Goal: Information Seeking & Learning: Learn about a topic

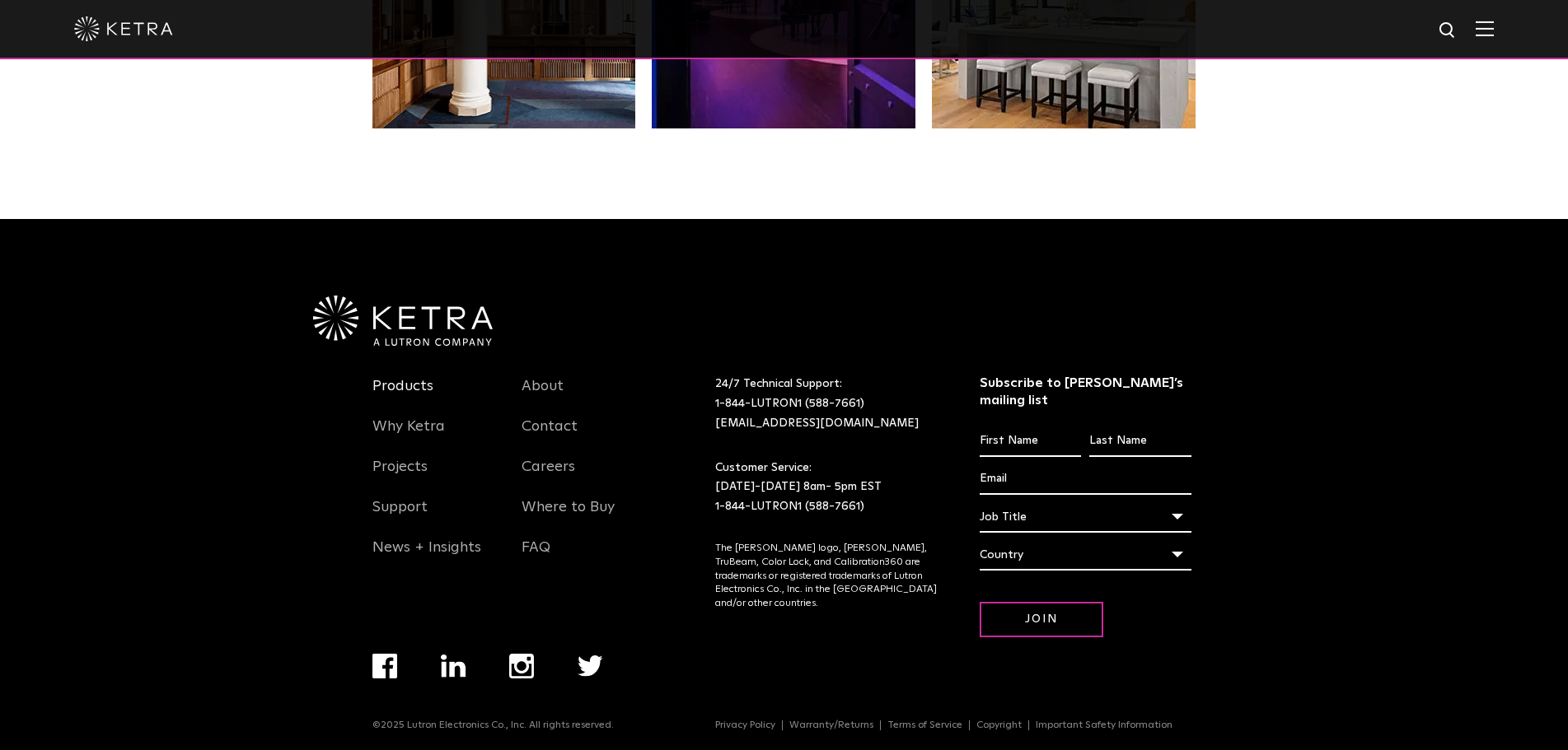
click at [390, 384] on link "Products" at bounding box center [402, 396] width 61 height 38
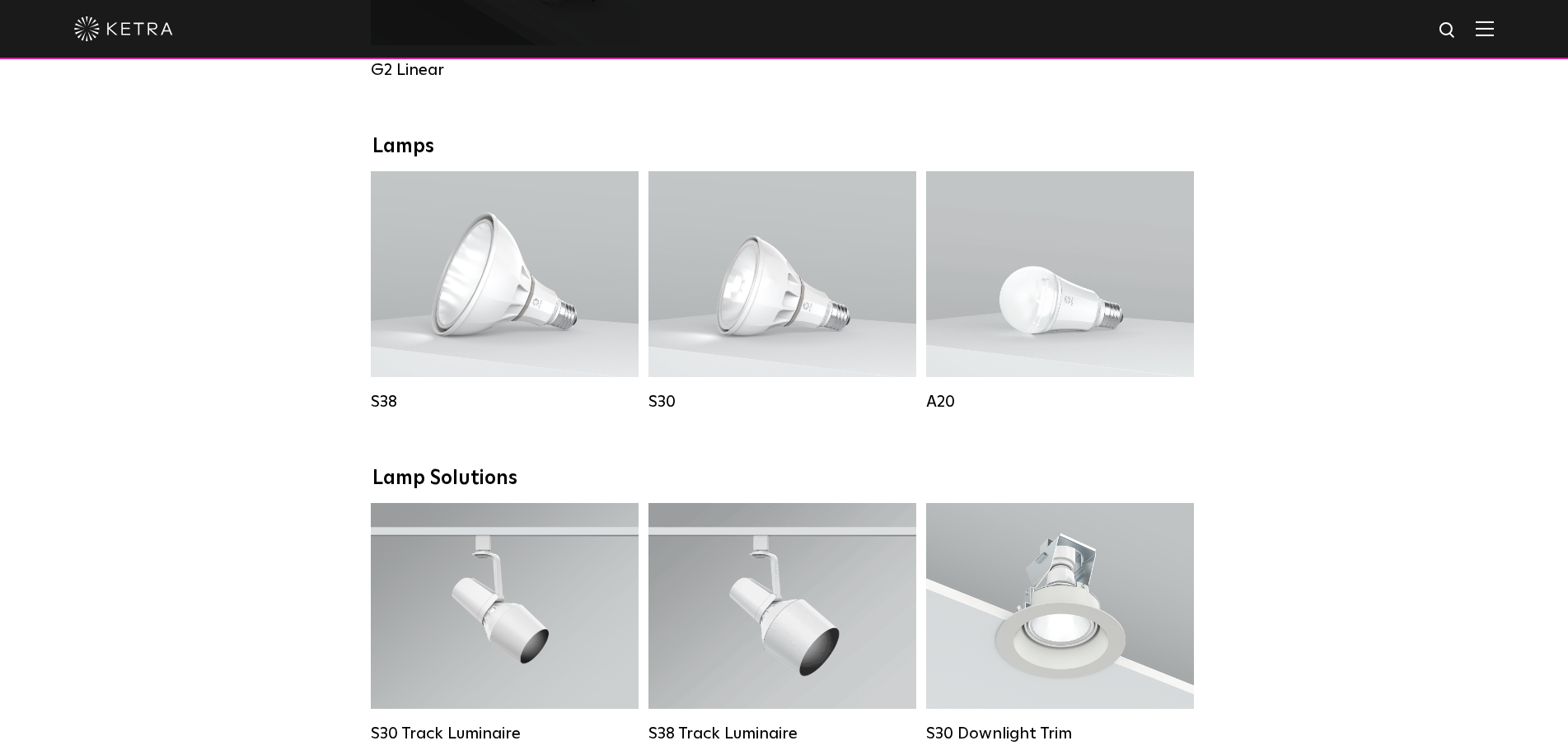
scroll to position [1153, 0]
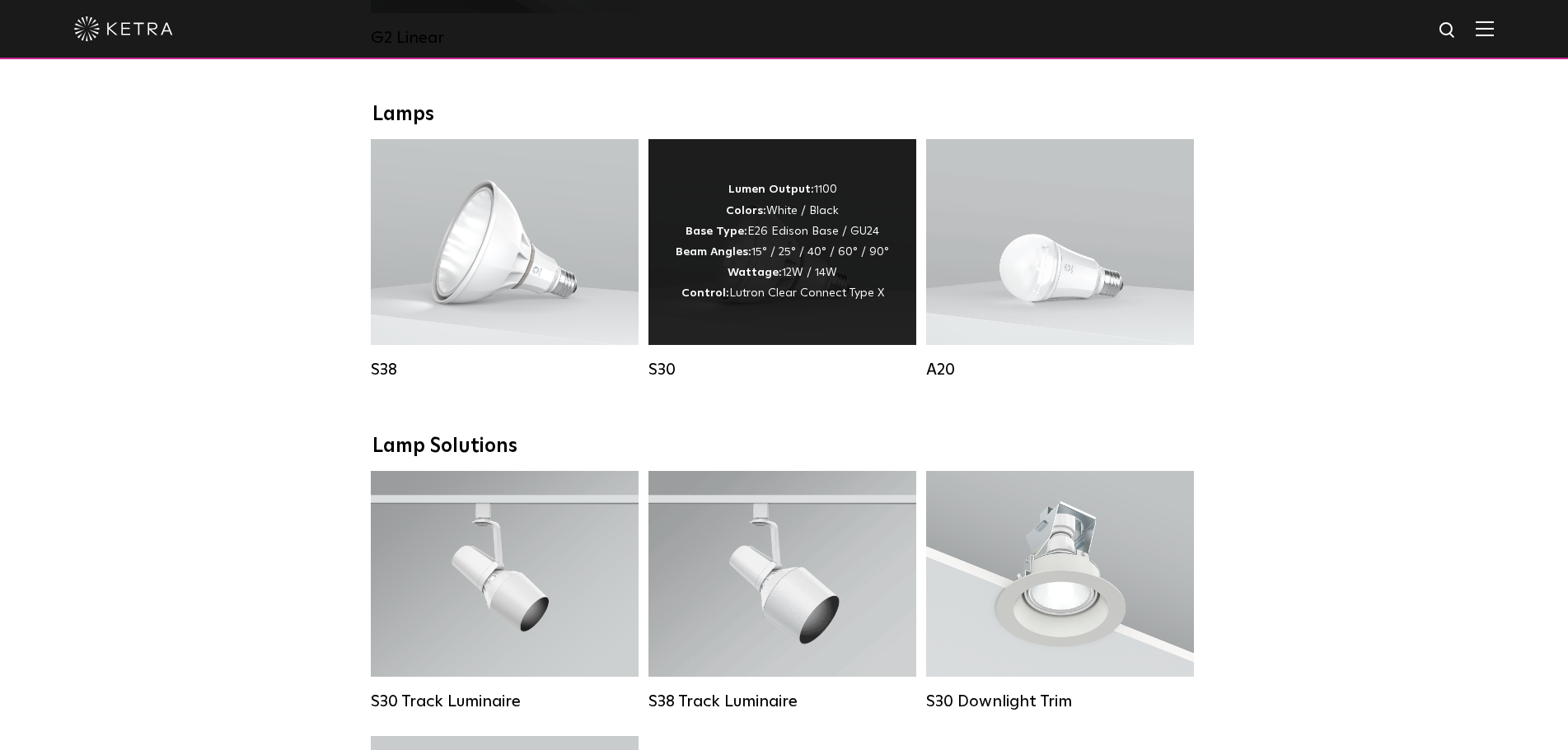
click at [777, 304] on div "Lumen Output: 1100 Colors: White / Black Base Type: E26 Edison Base / GU24 Beam…" at bounding box center [782, 241] width 213 height 124
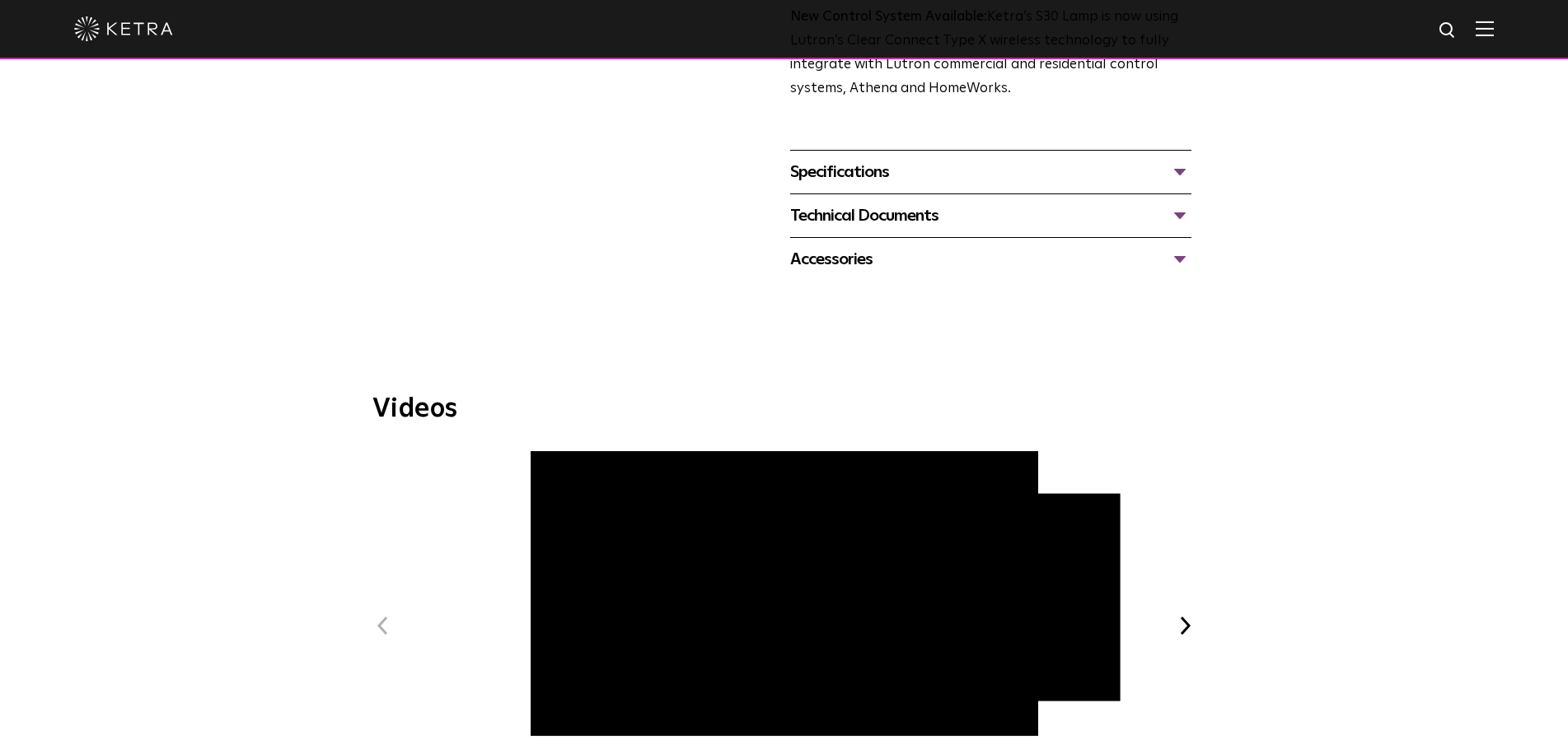
scroll to position [659, 0]
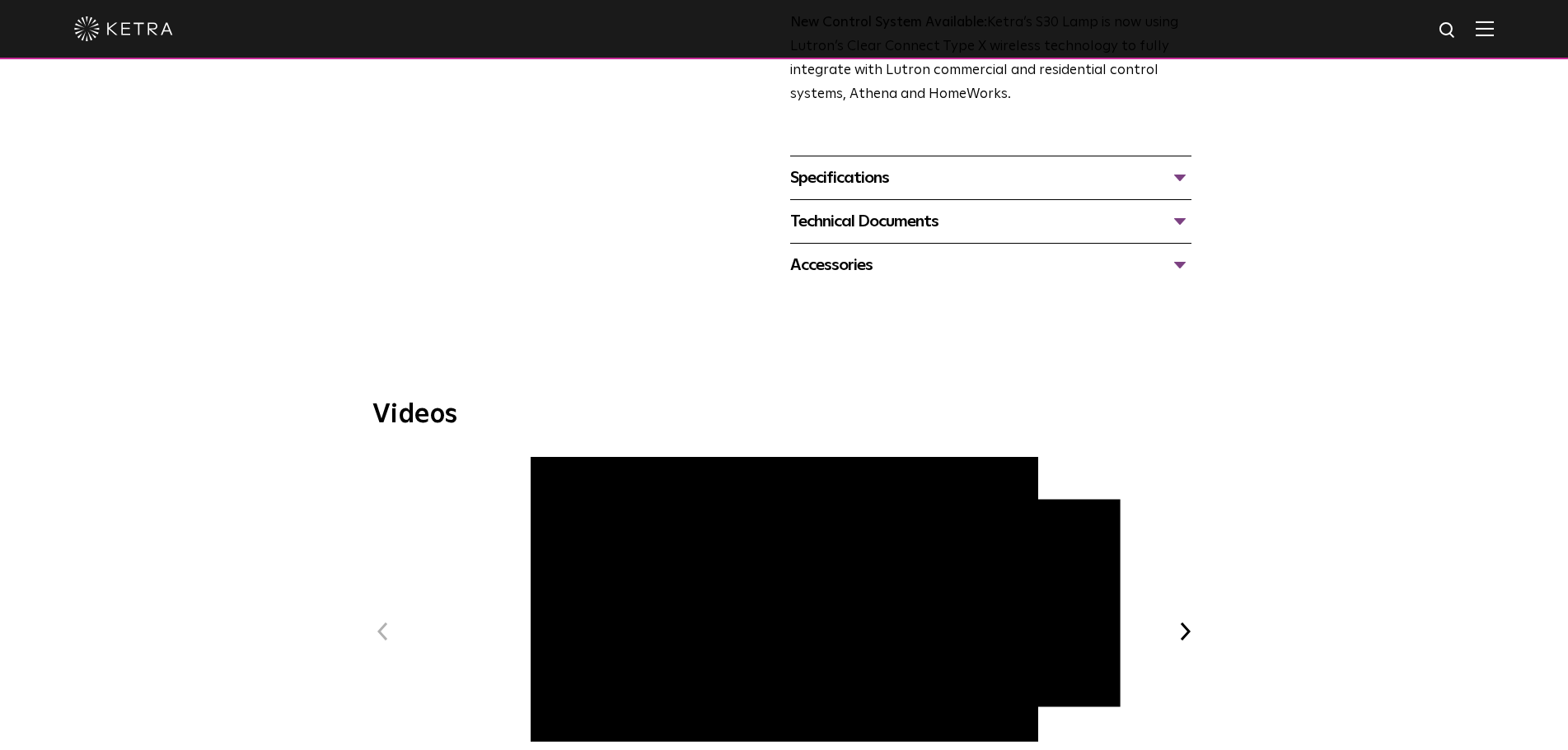
click at [1180, 180] on div "Specifications" at bounding box center [990, 178] width 401 height 27
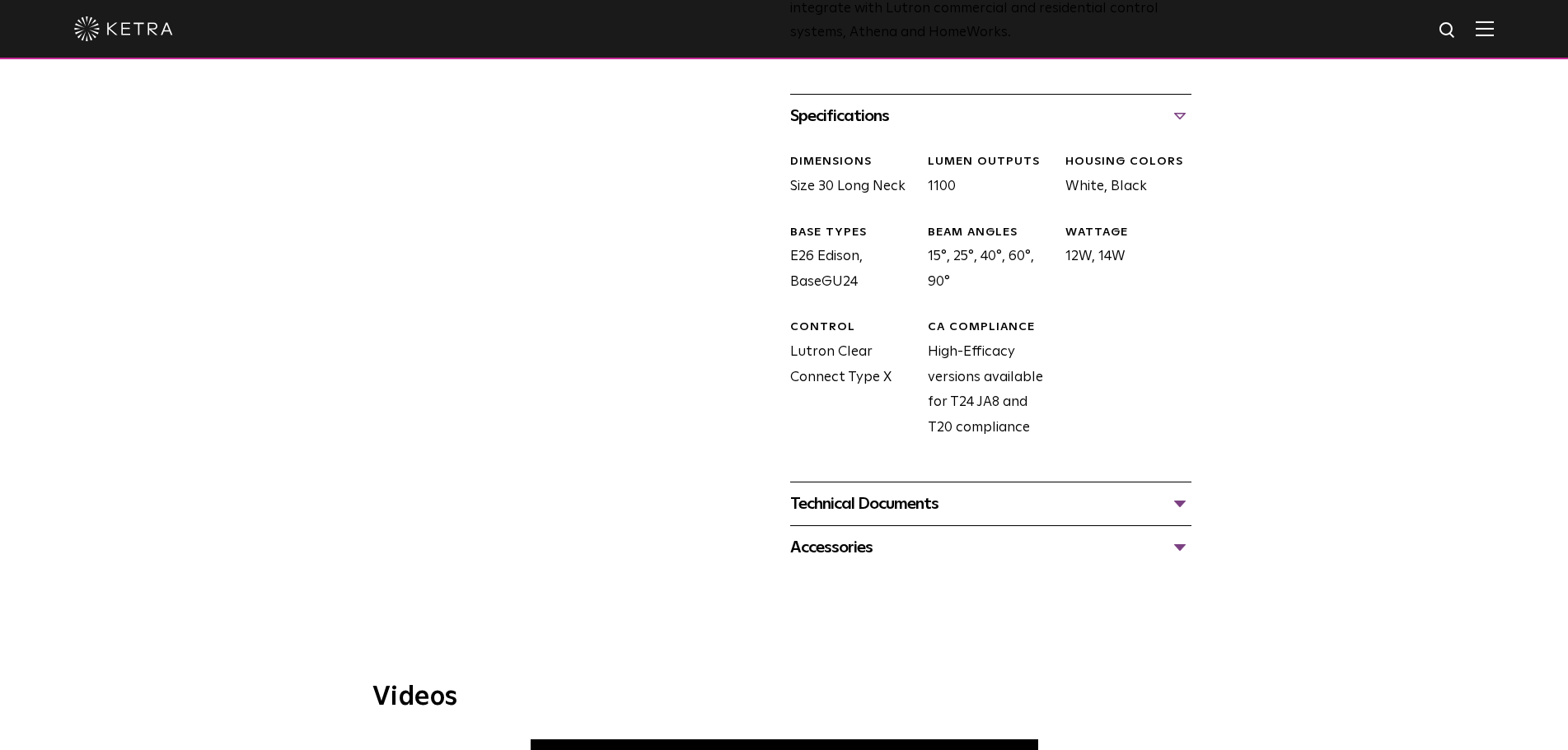
scroll to position [823, 0]
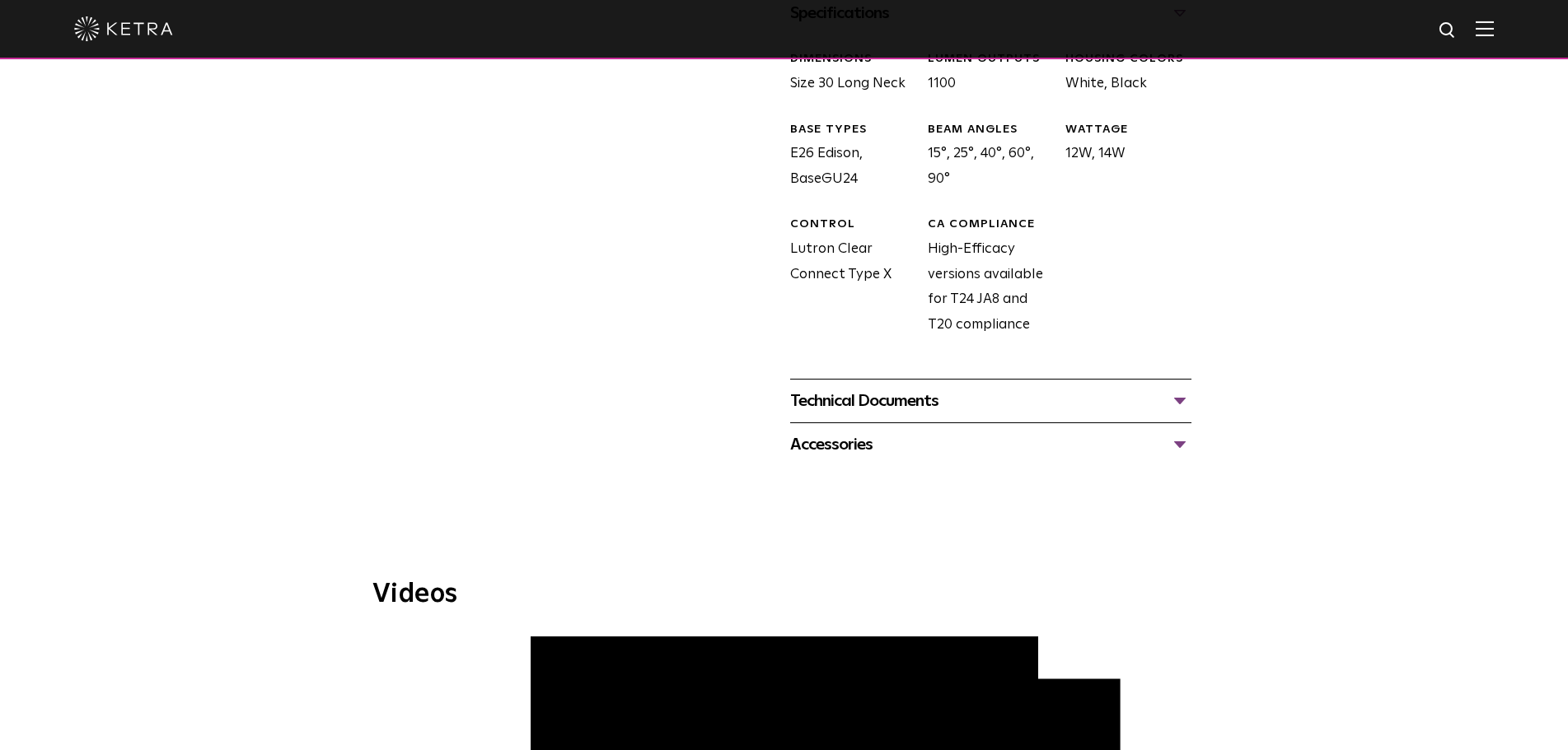
click at [1180, 400] on div "Technical Documents" at bounding box center [990, 401] width 401 height 27
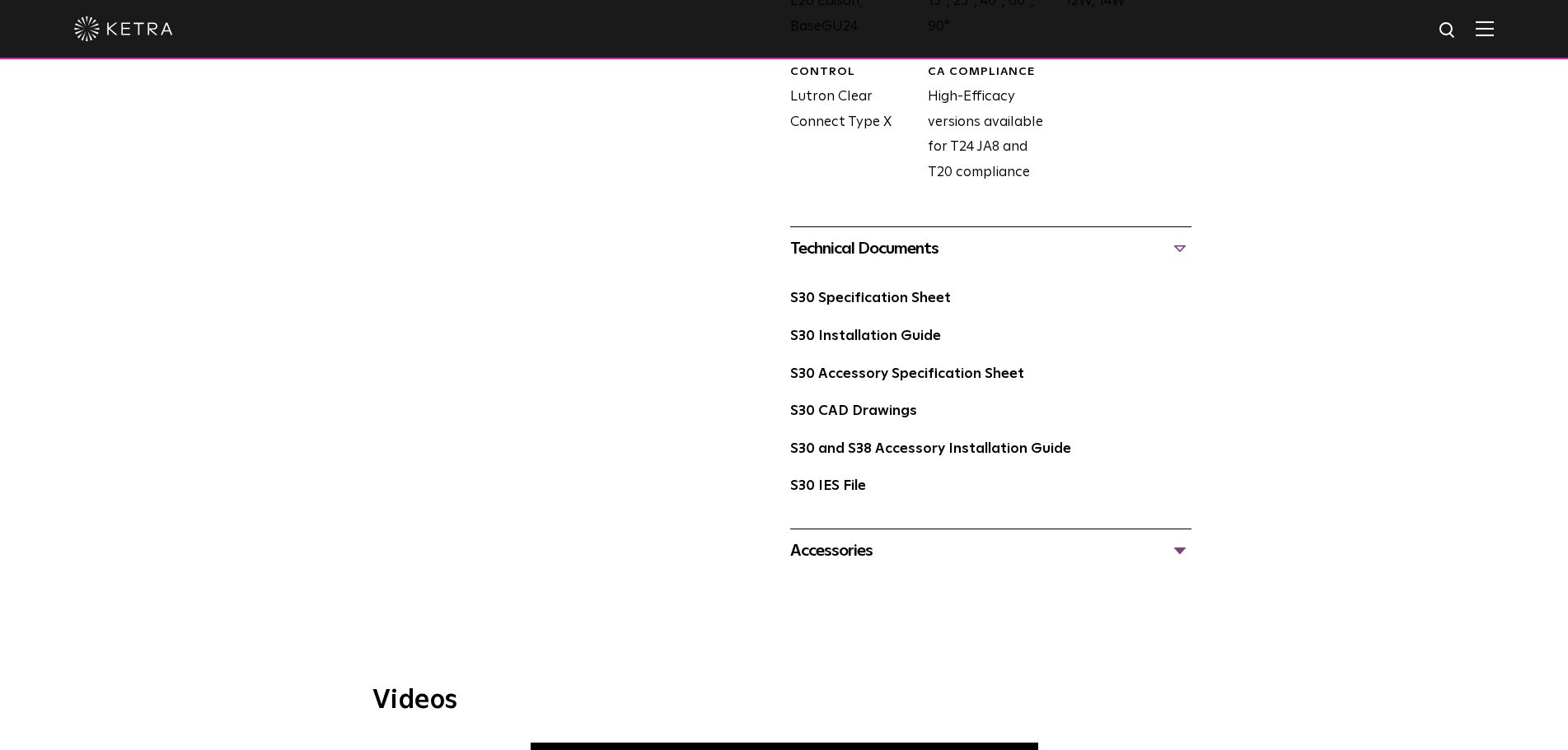
scroll to position [988, 0]
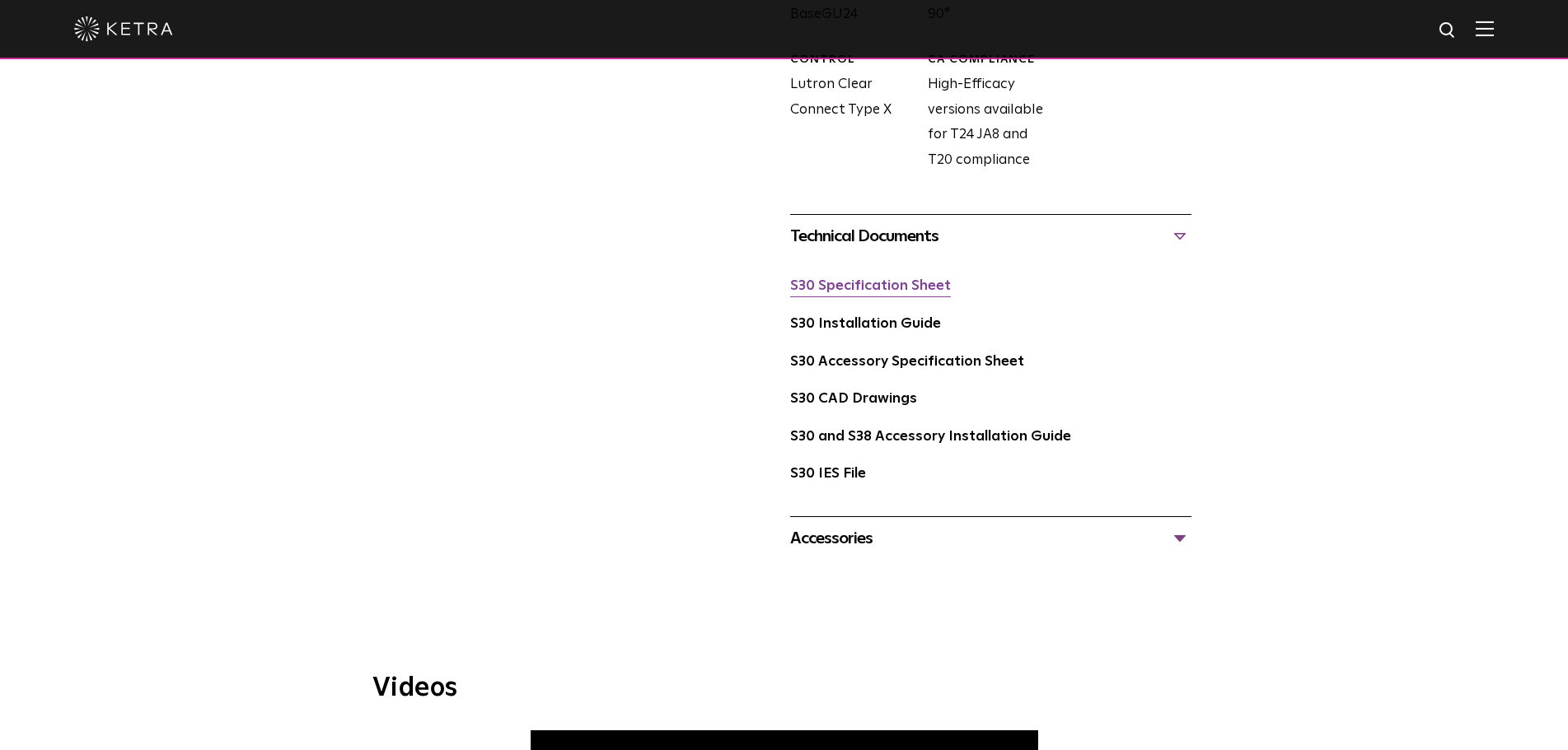
click at [875, 284] on link "S30 Specification Sheet" at bounding box center [870, 286] width 161 height 14
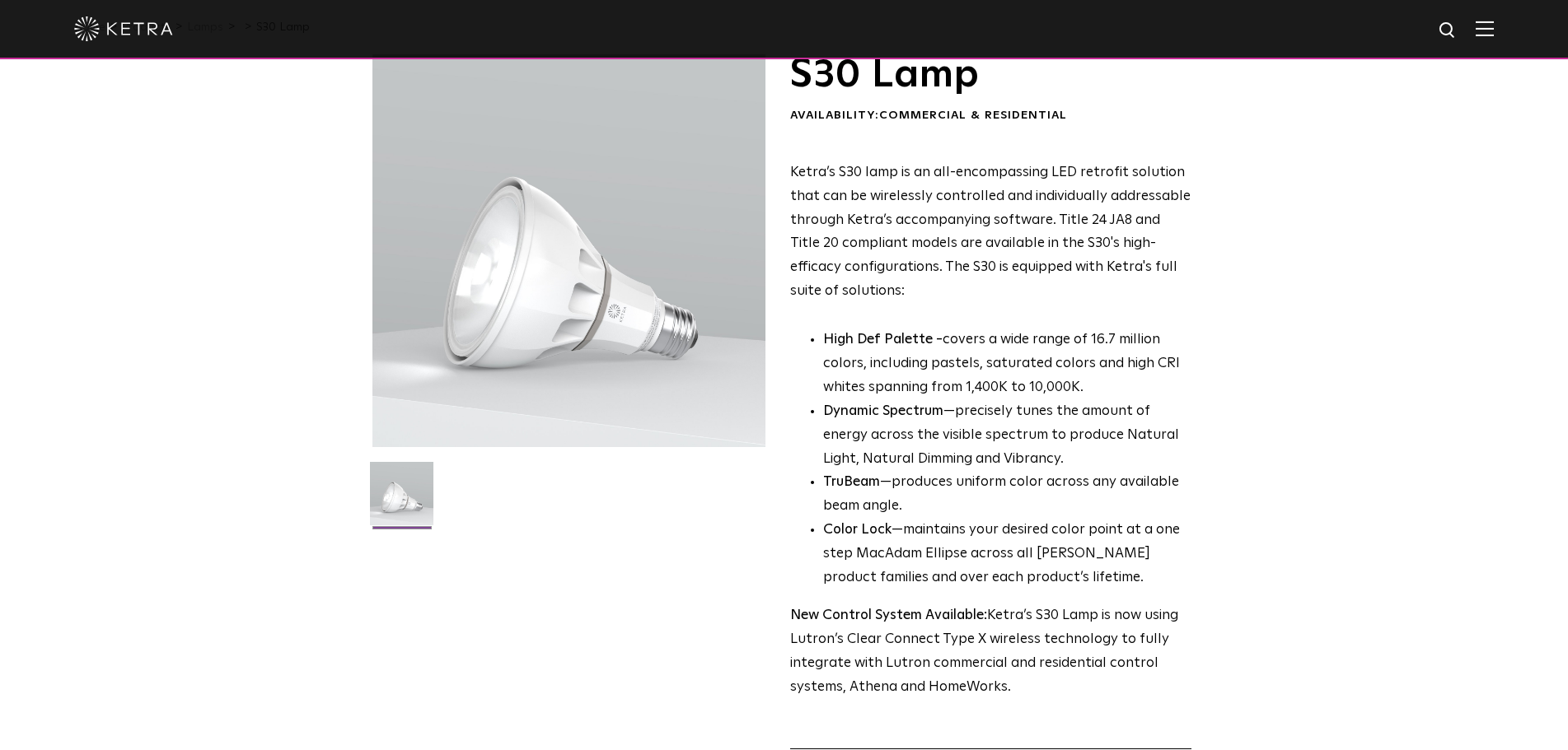
scroll to position [0, 0]
